Goal: Task Accomplishment & Management: Complete application form

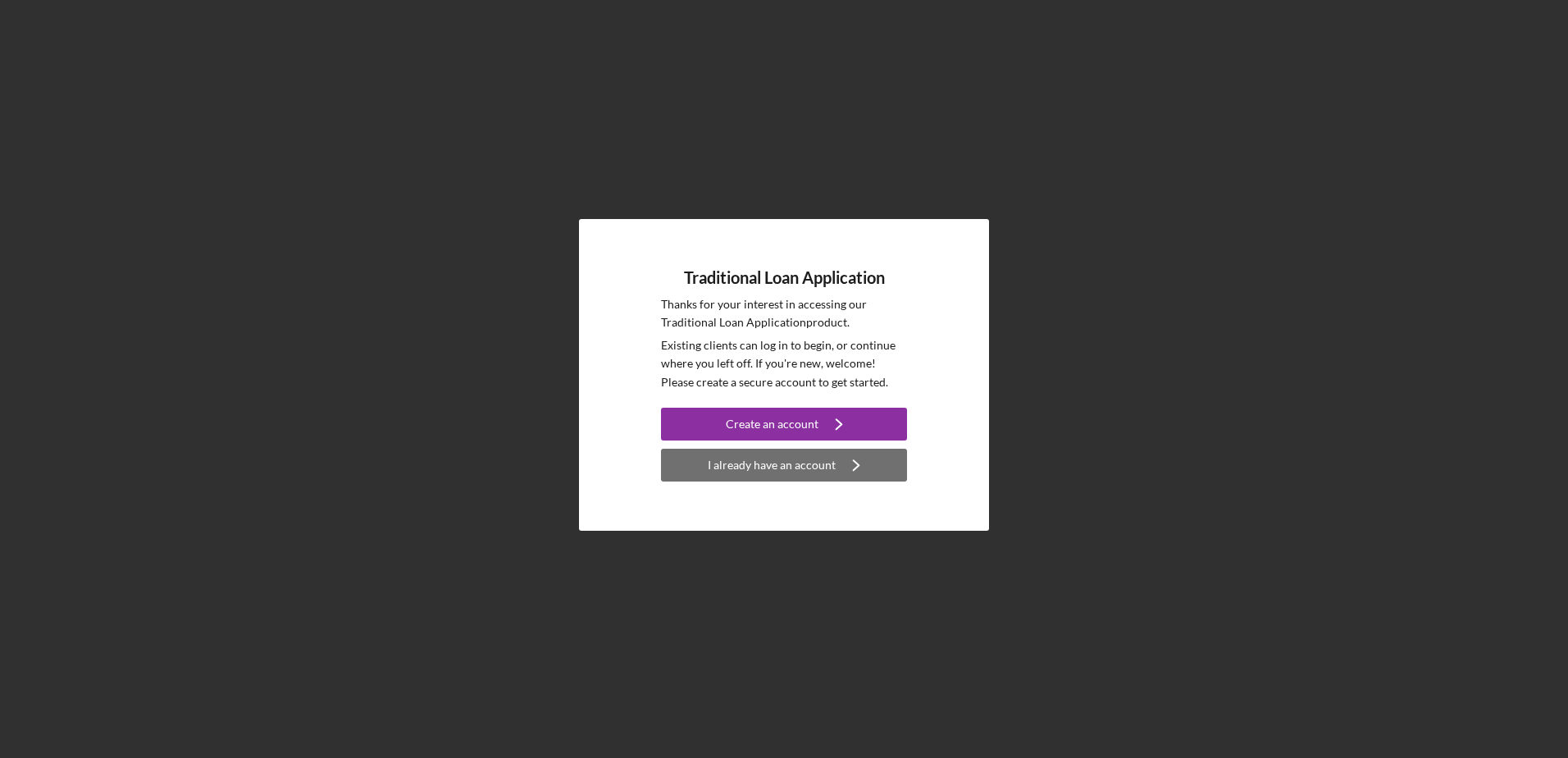
click at [848, 465] on icon "Icon/Navigate" at bounding box center [857, 466] width 41 height 41
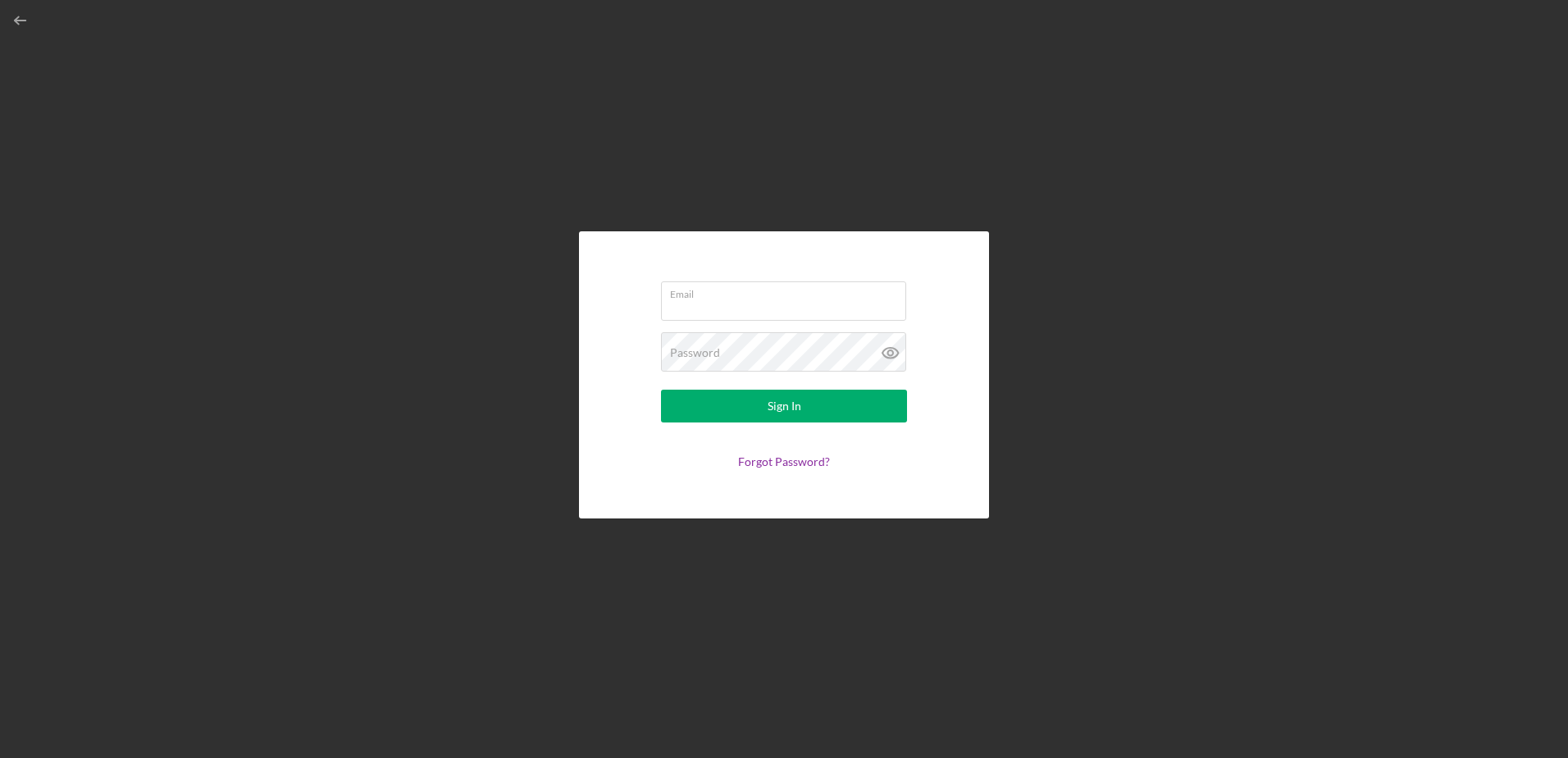
type input "[EMAIL_ADDRESS][DOMAIN_NAME]"
click at [793, 406] on div "Sign In" at bounding box center [785, 405] width 34 height 33
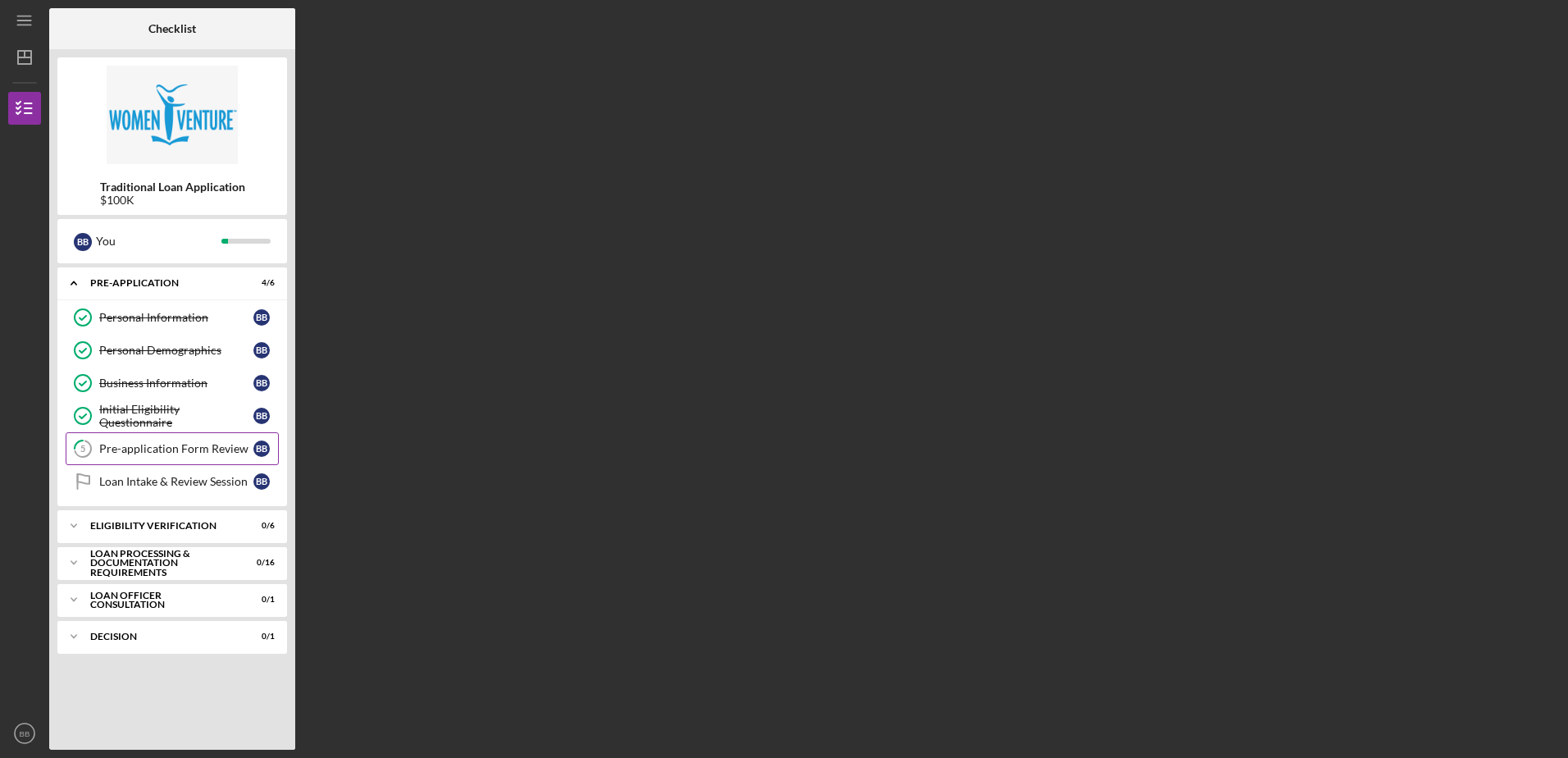
click at [150, 443] on div "Pre-application Form Review" at bounding box center [176, 449] width 155 height 13
click at [155, 488] on div "Loan Intake & Review Session" at bounding box center [176, 482] width 155 height 13
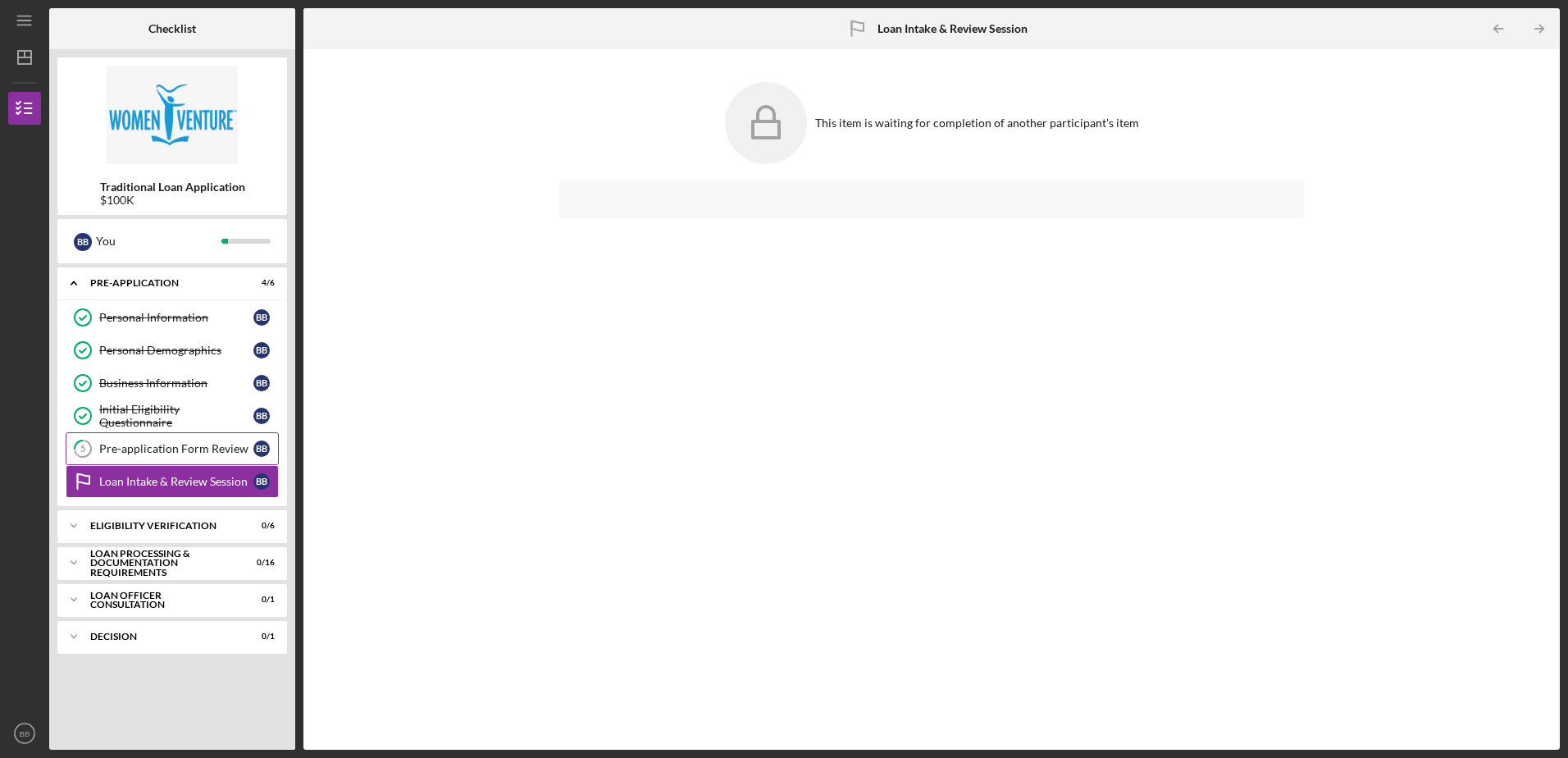
click at [141, 452] on div "Pre-application Form Review" at bounding box center [176, 449] width 155 height 13
